Goal: Transaction & Acquisition: Purchase product/service

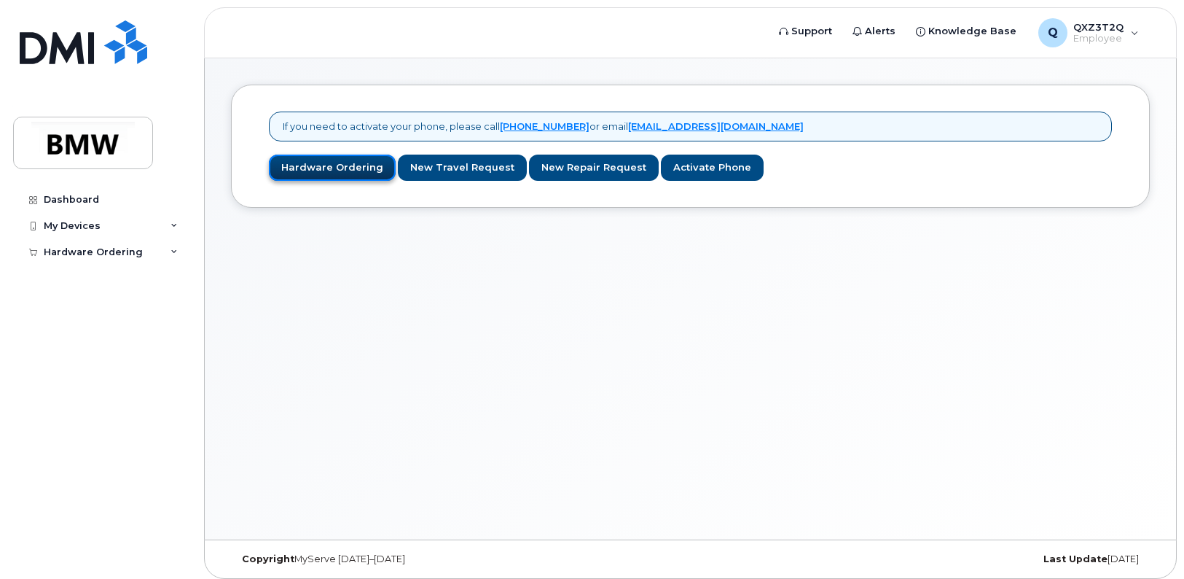
click at [349, 168] on link "Hardware Ordering" at bounding box center [332, 167] width 127 height 27
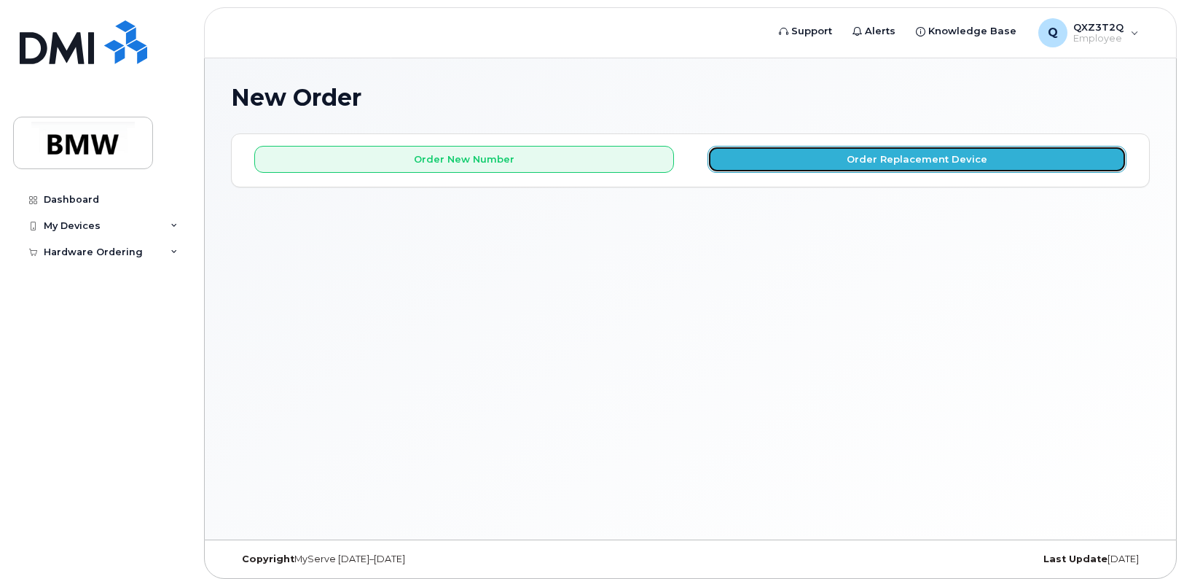
click at [866, 167] on button "Order Replacement Device" at bounding box center [918, 159] width 420 height 27
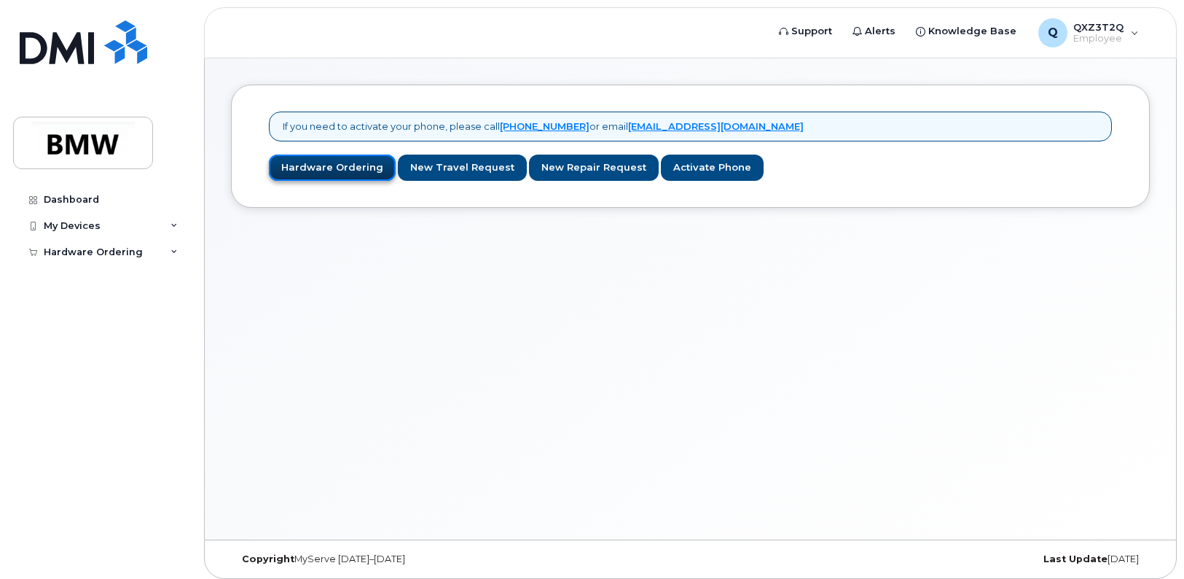
click at [326, 172] on link "Hardware Ordering" at bounding box center [332, 167] width 127 height 27
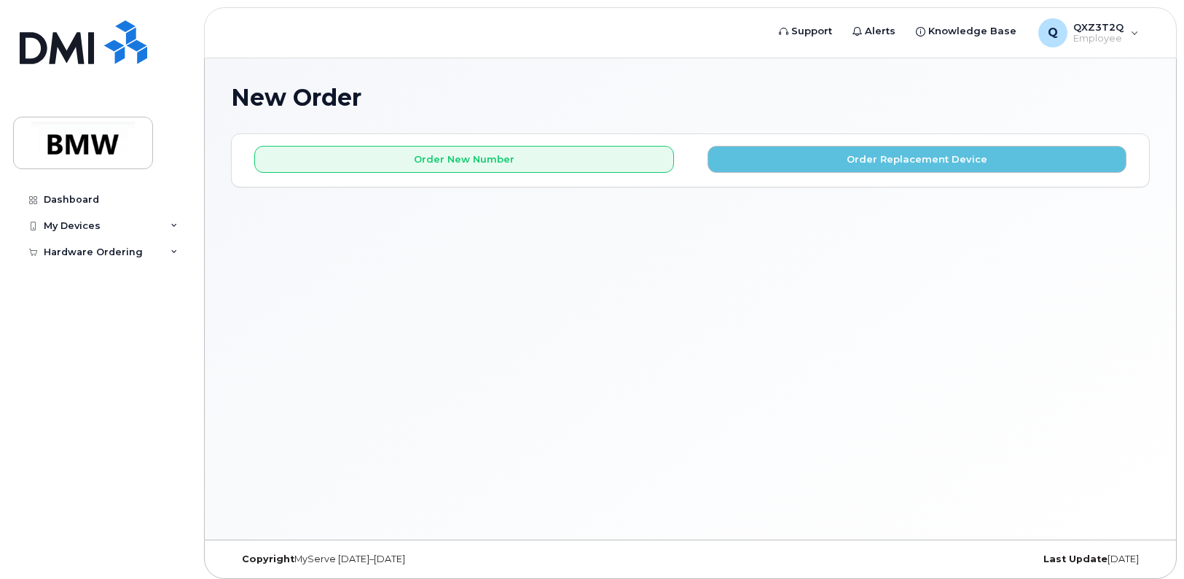
click at [698, 318] on div "New Order × Share This Order If you want to allow others to create or edit orde…" at bounding box center [690, 298] width 971 height 481
